Goal: Browse casually

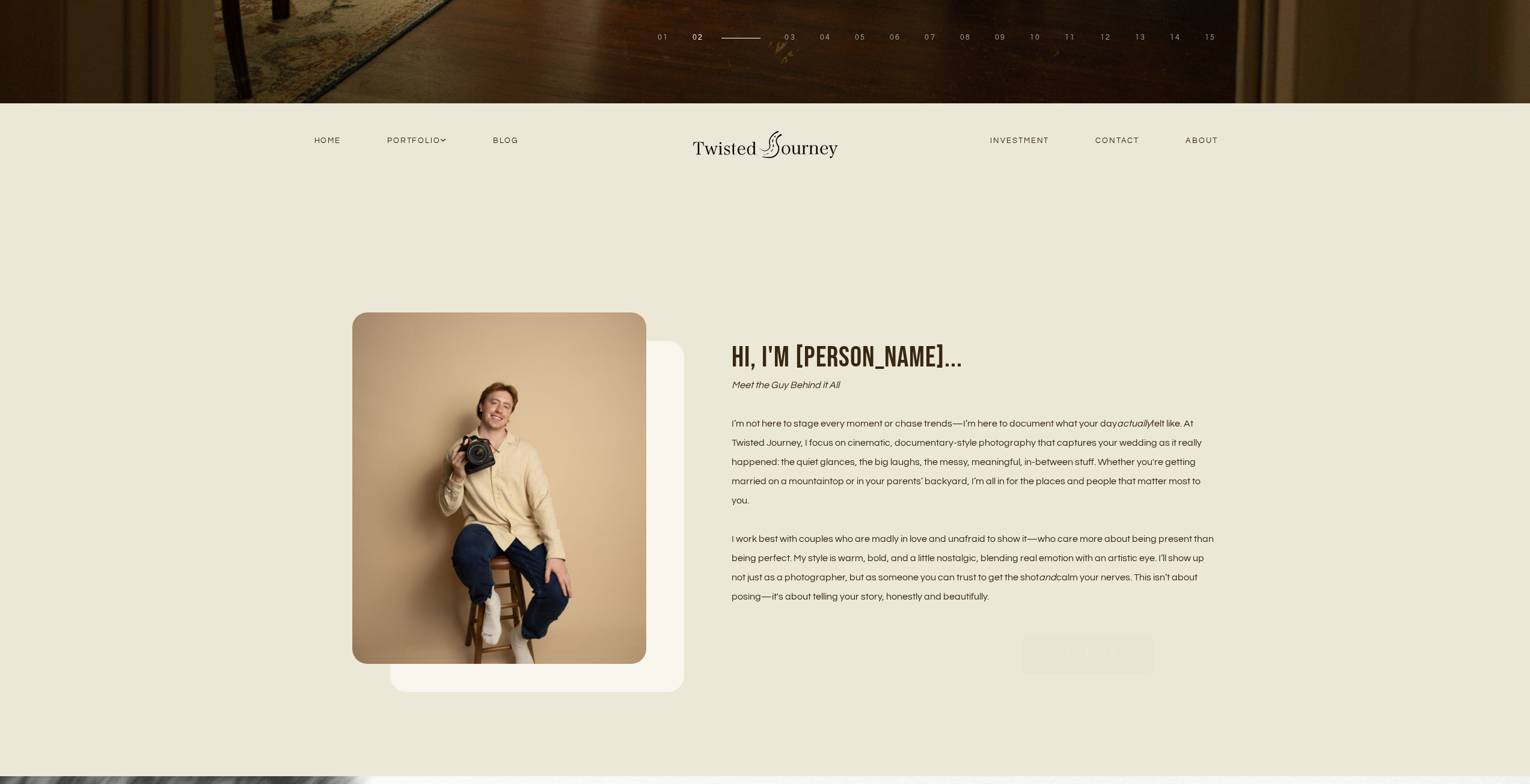
scroll to position [661, 0]
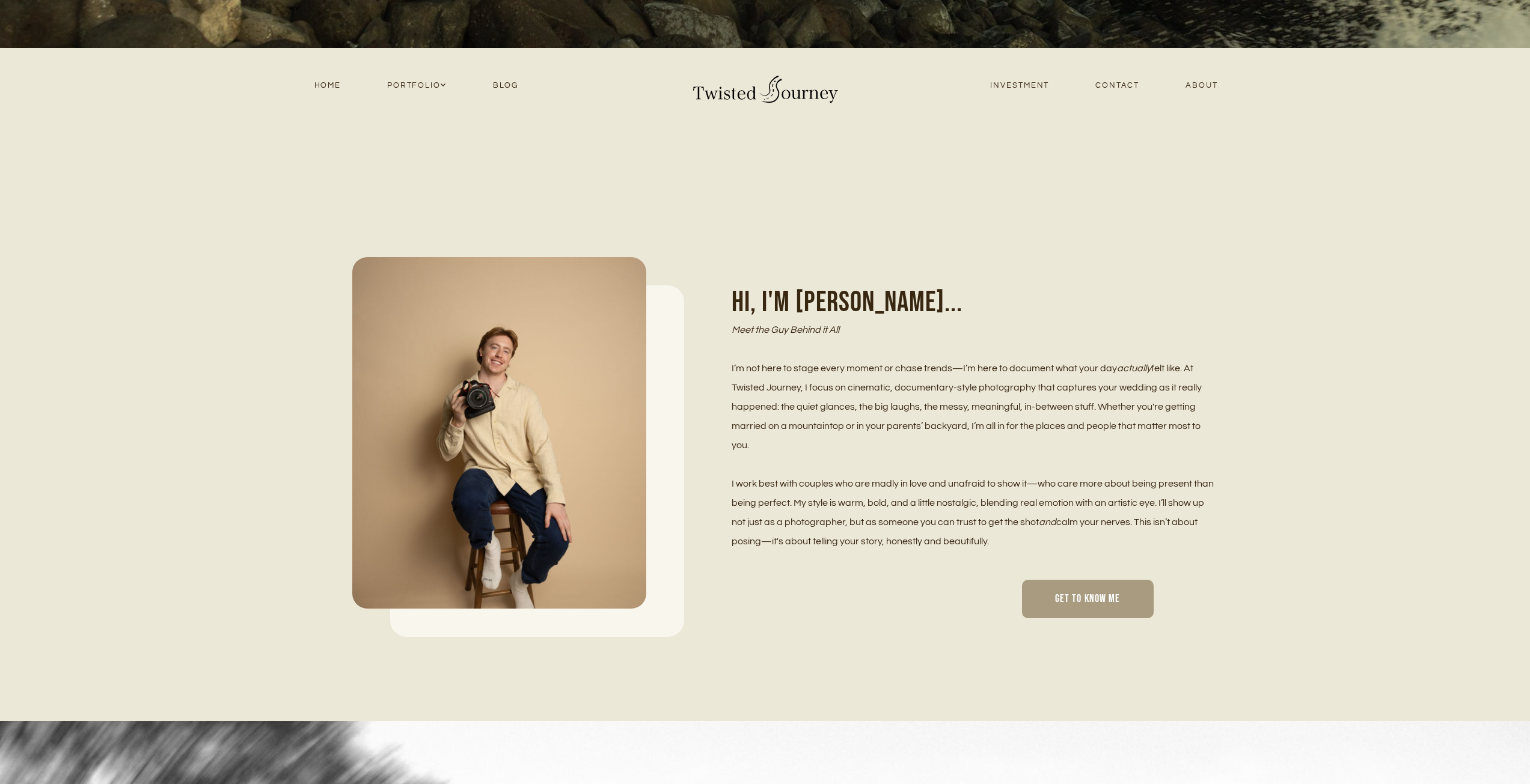
click at [1059, 593] on span "Get To Know Me" at bounding box center [1087, 599] width 66 height 14
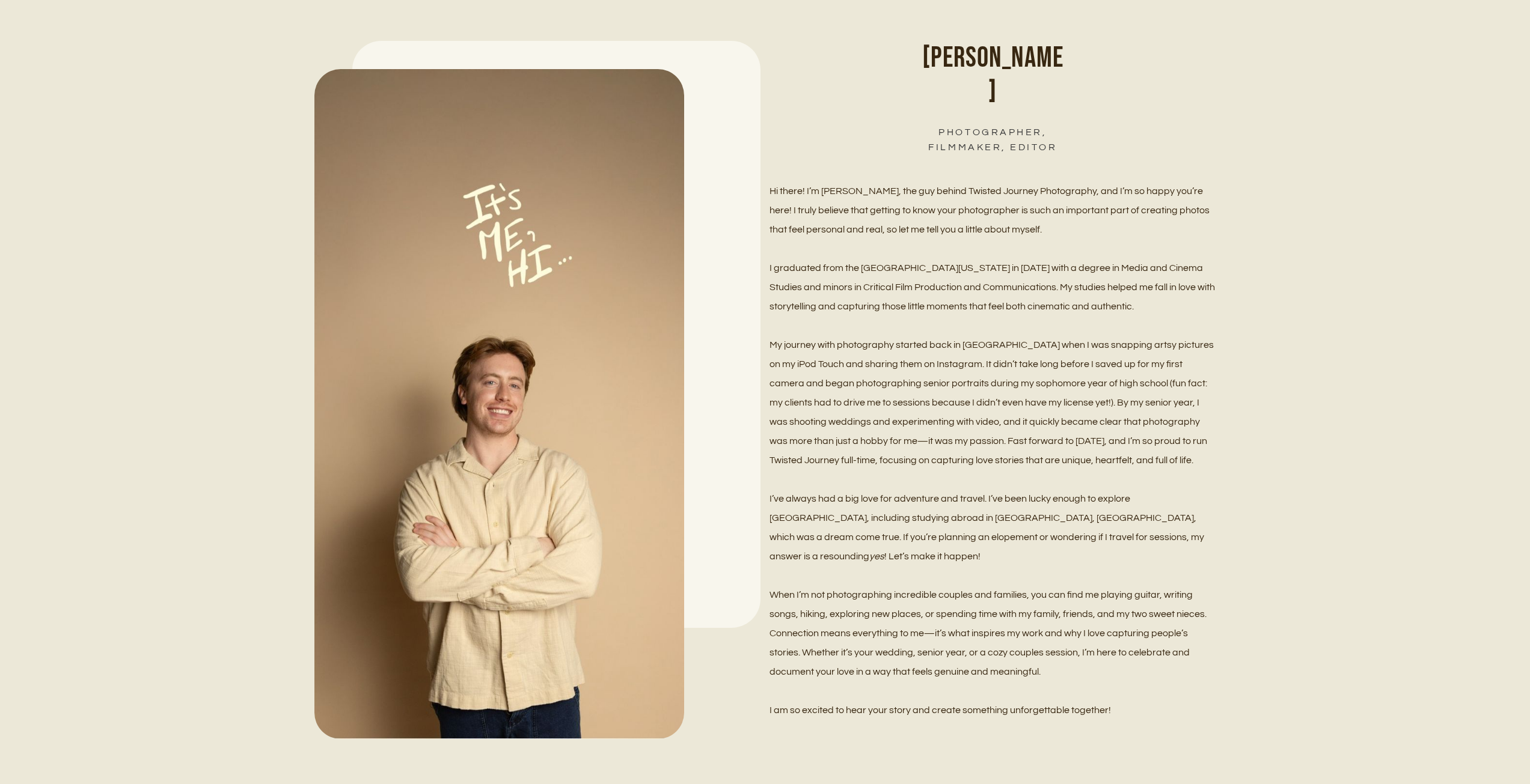
scroll to position [1082, 0]
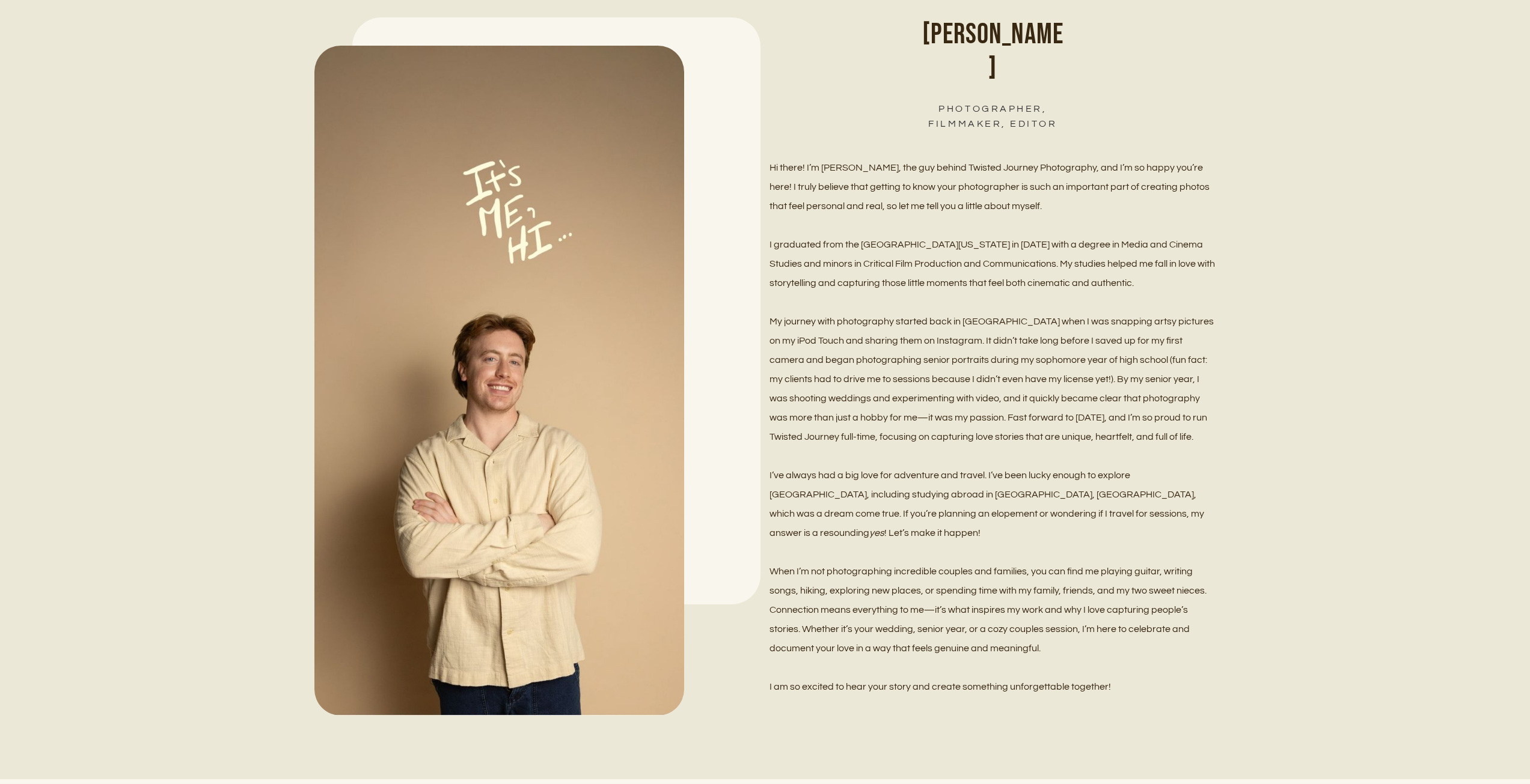
click at [1011, 575] on span "When I’m not photographing incredible couples and families, you can find me pla…" at bounding box center [988, 610] width 439 height 86
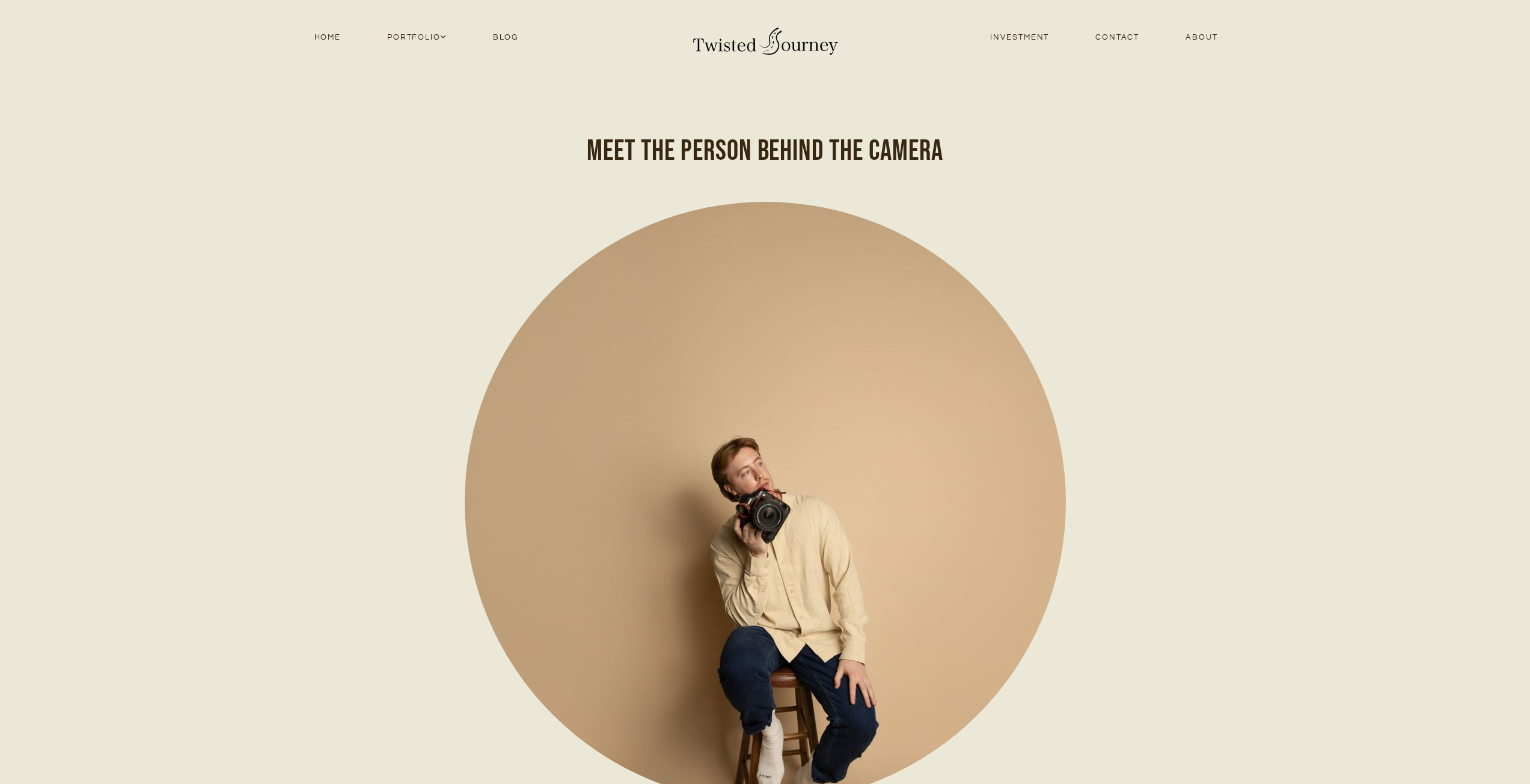
scroll to position [1982, 0]
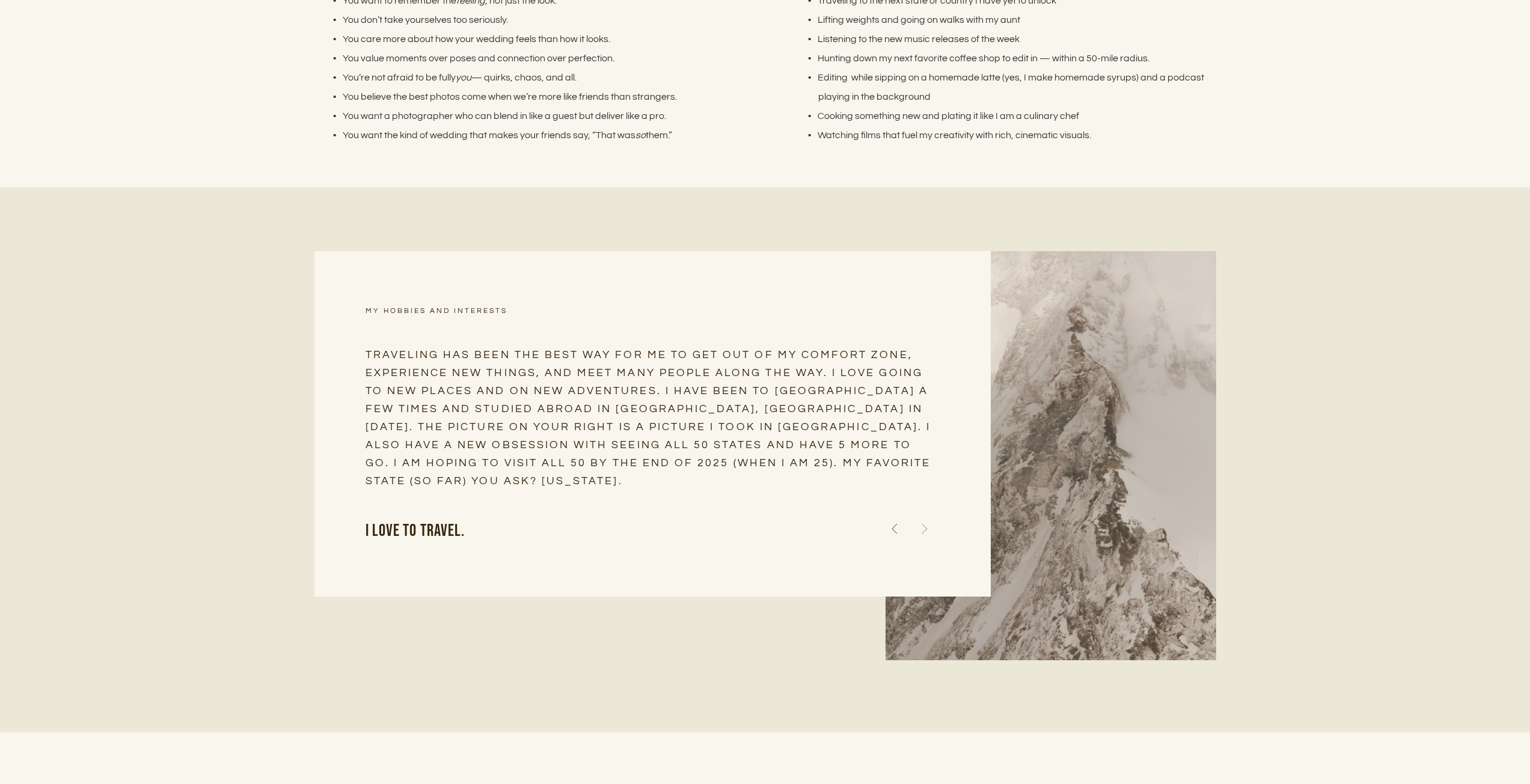
click at [928, 516] on icon at bounding box center [924, 528] width 30 height 35
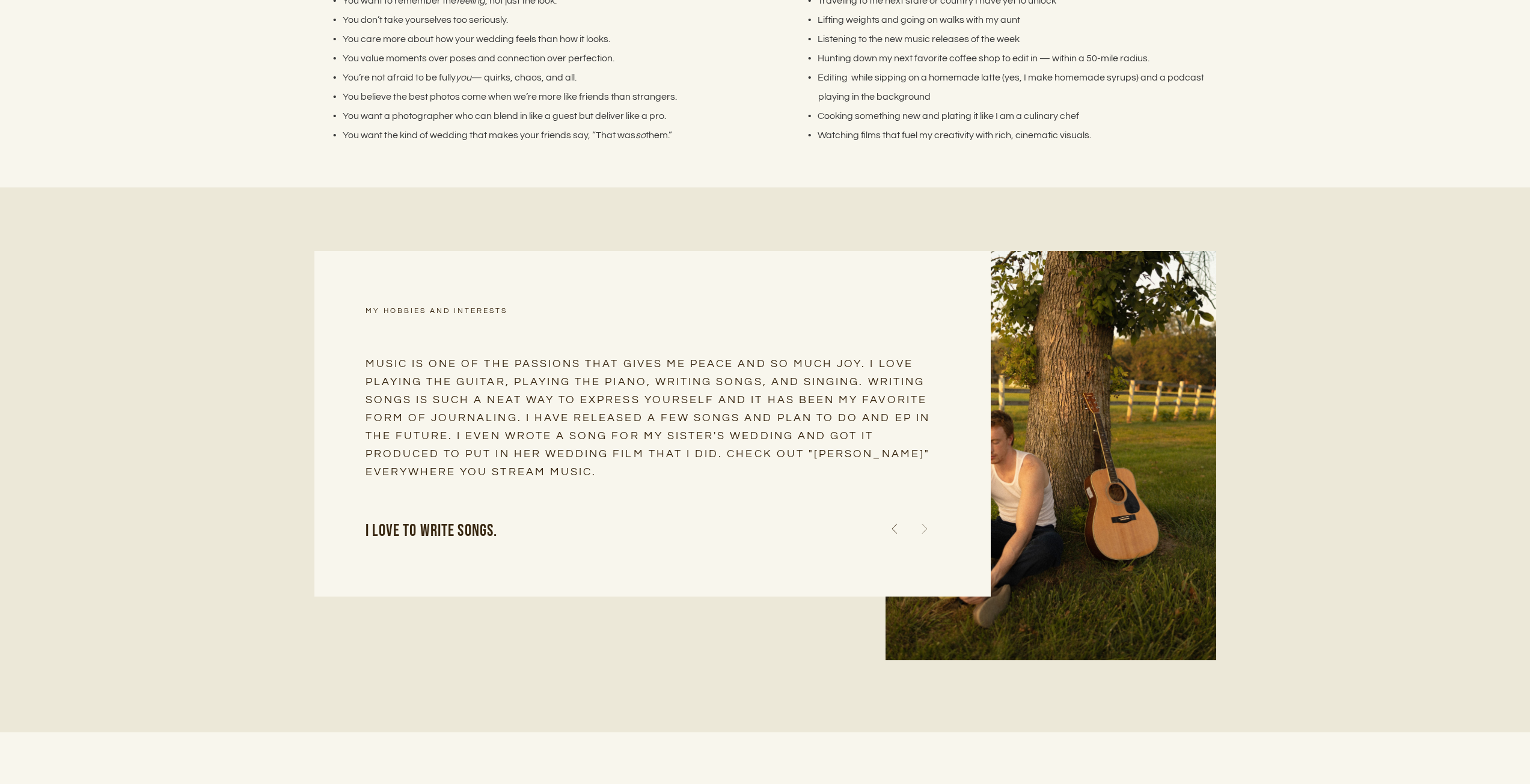
click at [925, 515] on icon at bounding box center [924, 528] width 30 height 35
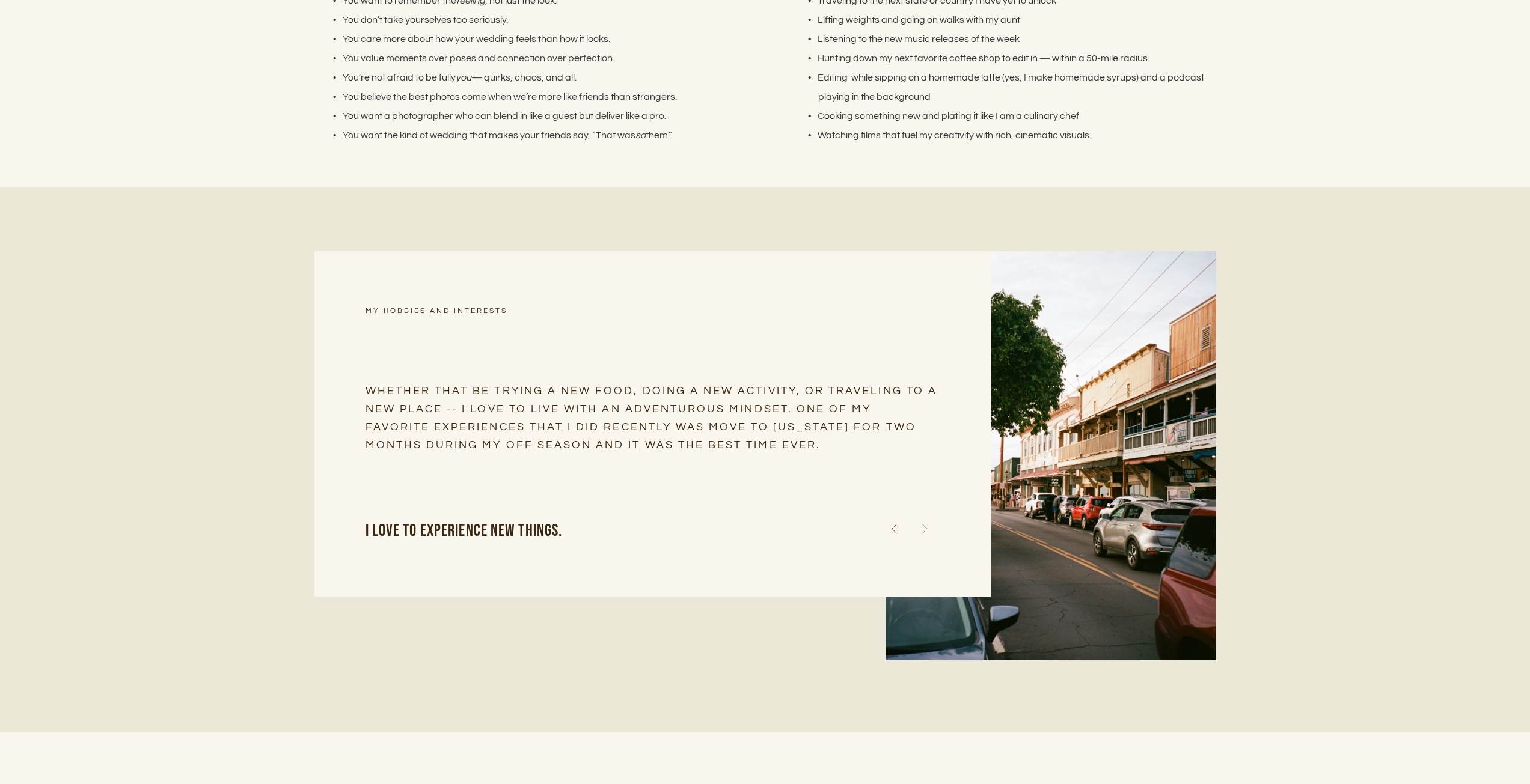
click at [921, 519] on icon at bounding box center [924, 528] width 30 height 35
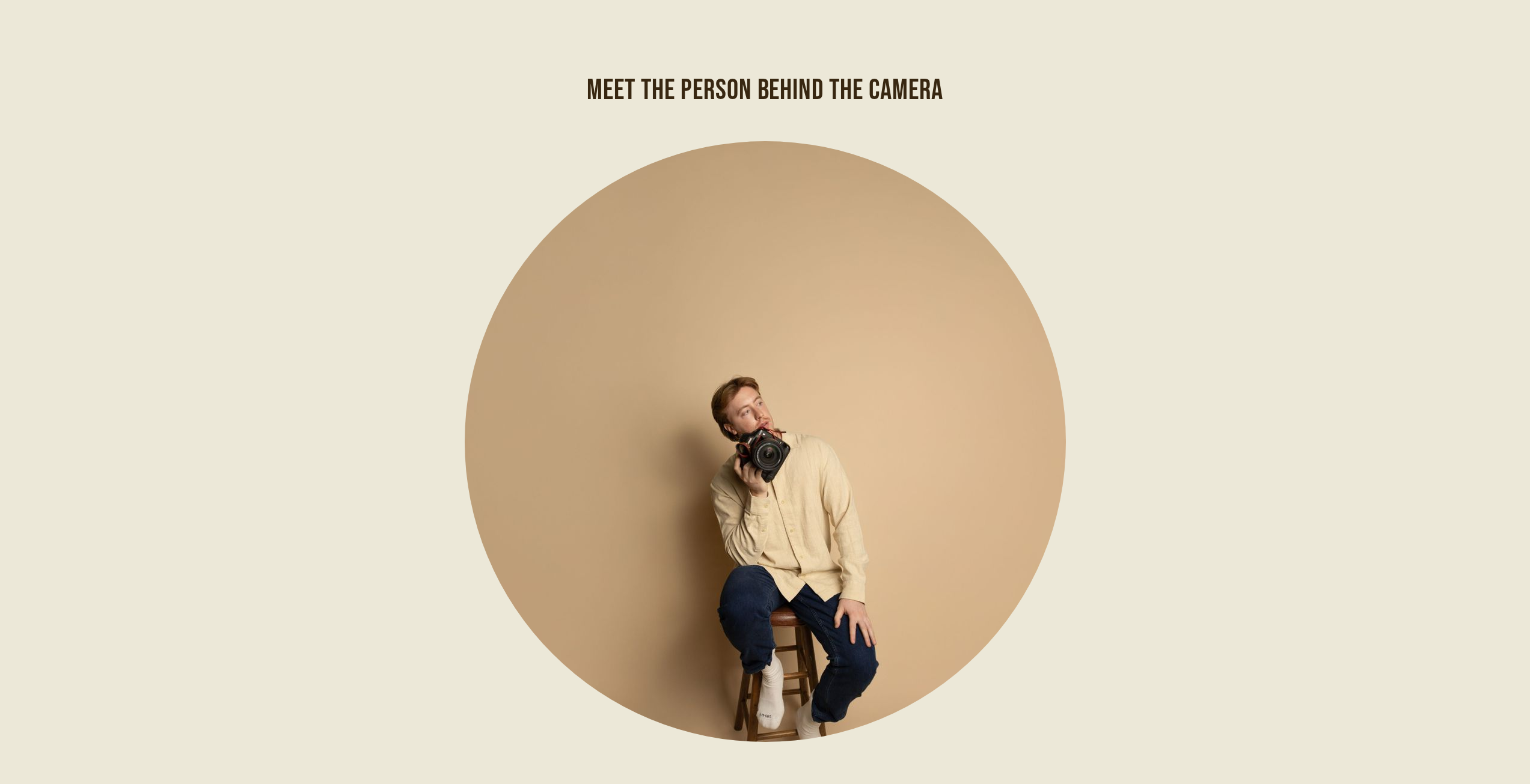
scroll to position [0, 0]
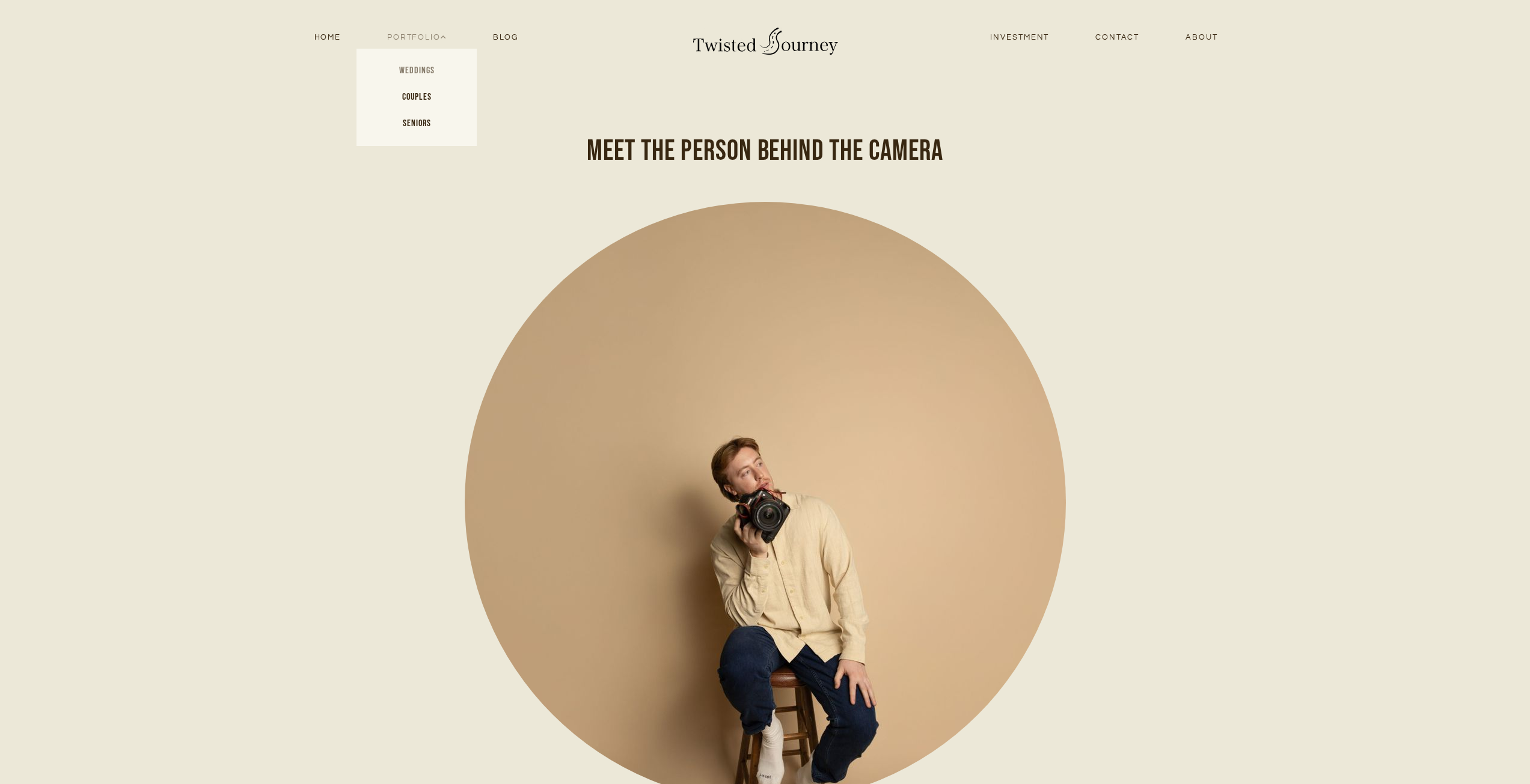
click at [423, 65] on link "Weddings" at bounding box center [416, 70] width 120 height 26
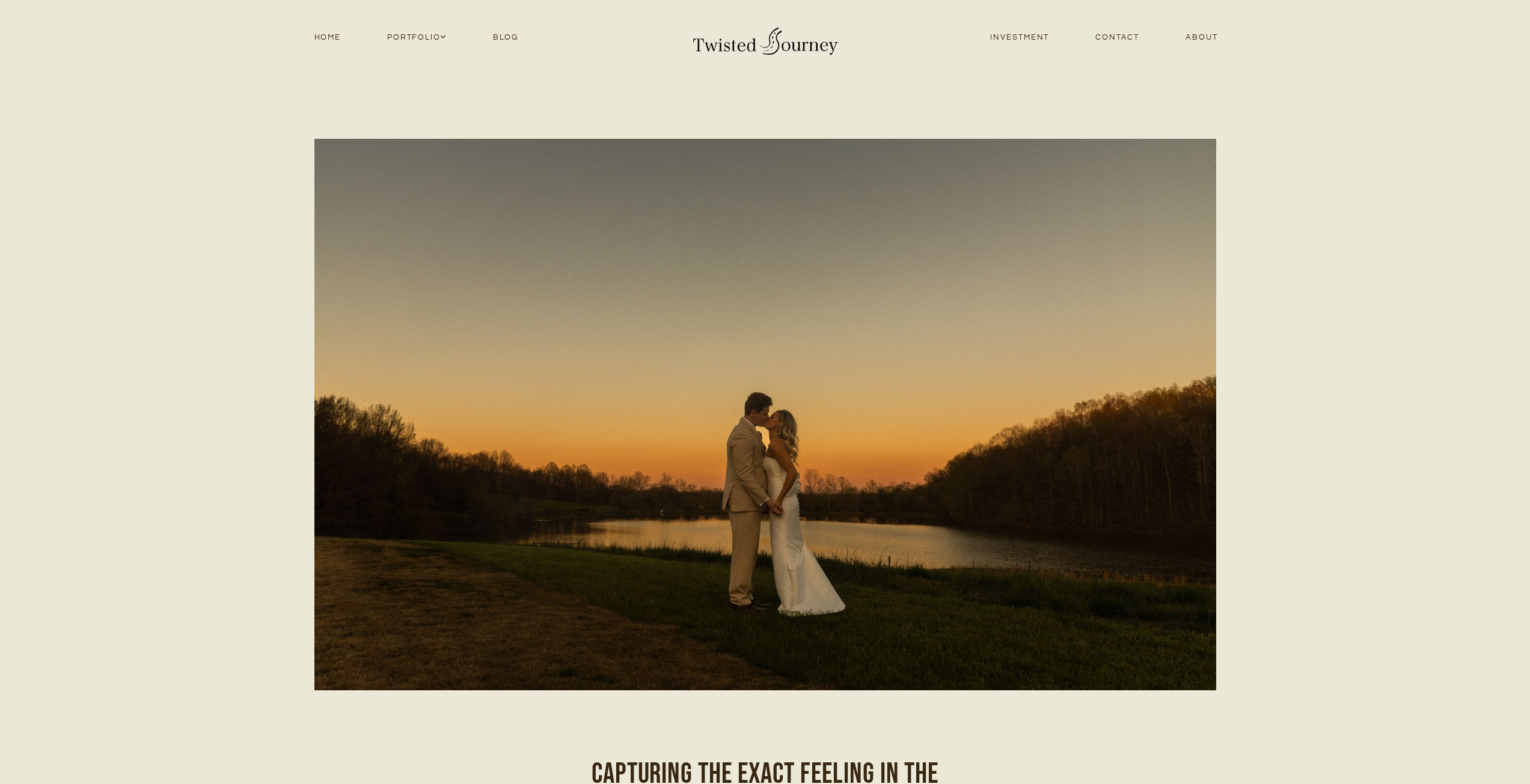
click at [328, 34] on link "Home" at bounding box center [327, 38] width 73 height 16
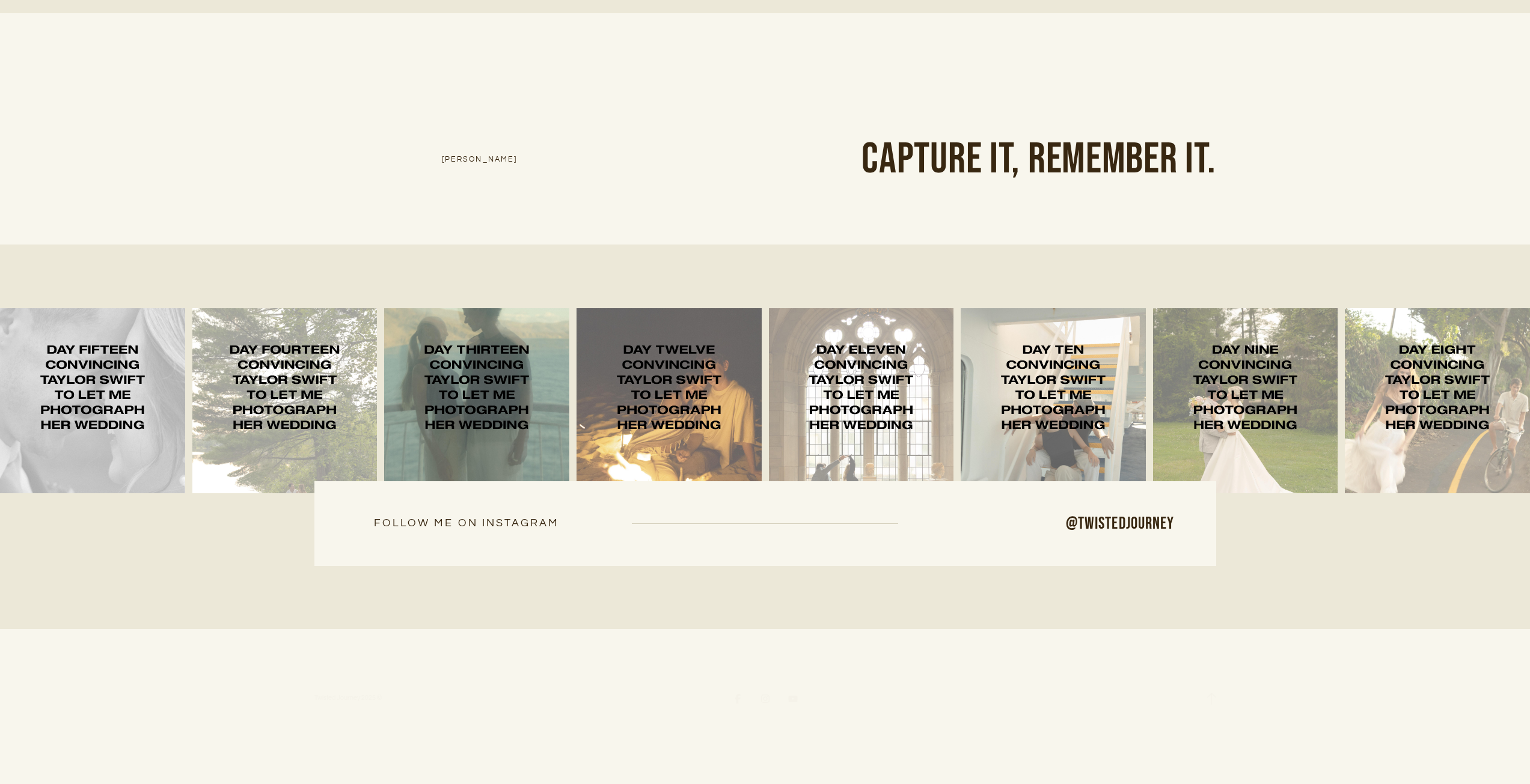
scroll to position [8531, 0]
click at [792, 693] on icon at bounding box center [792, 698] width 10 height 10
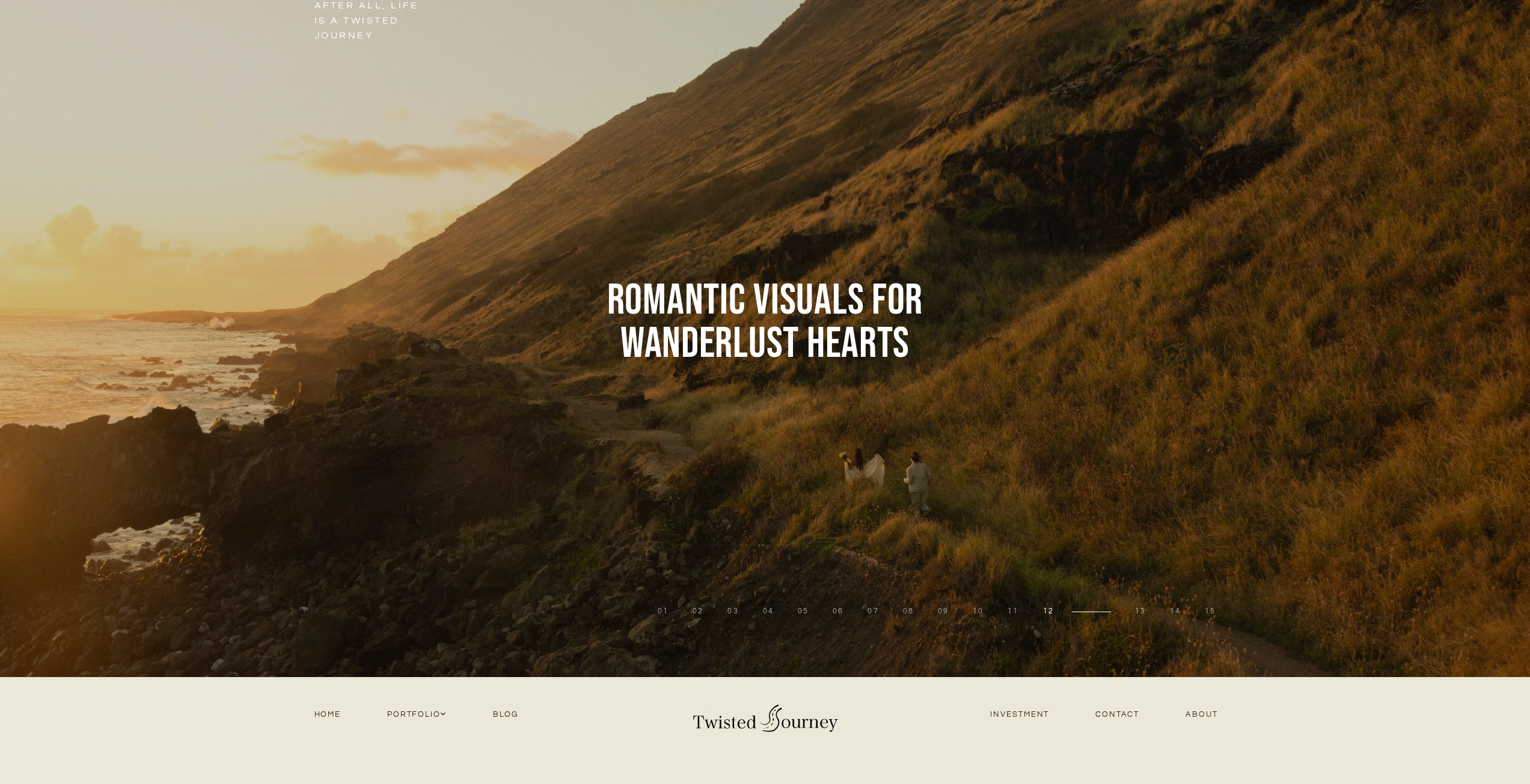
scroll to position [0, 0]
